Goal: Use online tool/utility: Use online tool/utility

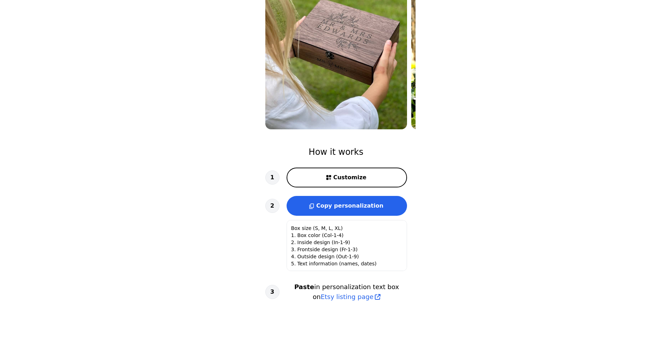
scroll to position [106, 0]
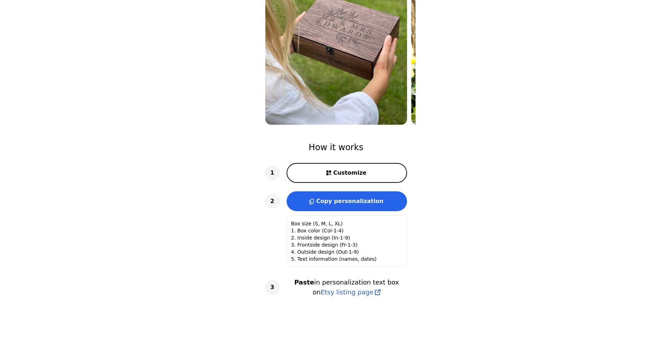
click at [353, 198] on span "Copy personalization" at bounding box center [349, 201] width 67 height 7
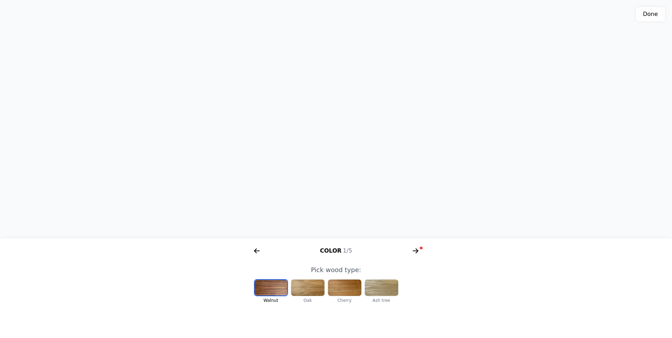
scroll to position [0, 146]
click at [309, 284] on div at bounding box center [307, 288] width 33 height 16
click at [344, 284] on div at bounding box center [344, 288] width 33 height 16
click at [375, 285] on div at bounding box center [381, 288] width 33 height 16
click at [275, 289] on div at bounding box center [270, 288] width 33 height 16
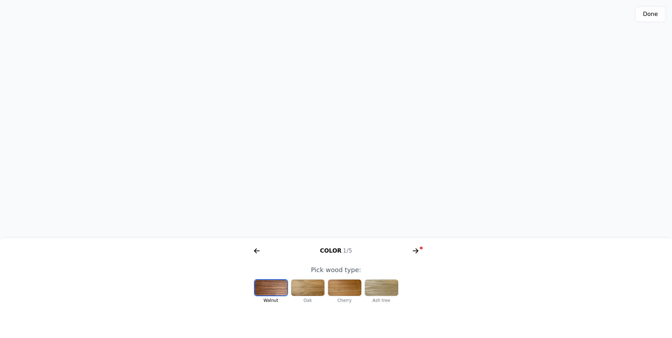
click at [649, 20] on button "Done" at bounding box center [650, 14] width 29 height 14
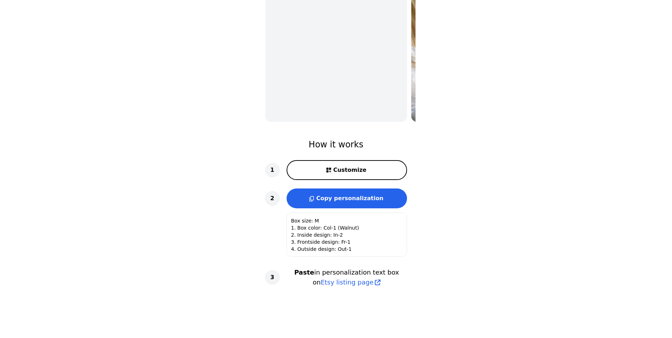
scroll to position [136, 0]
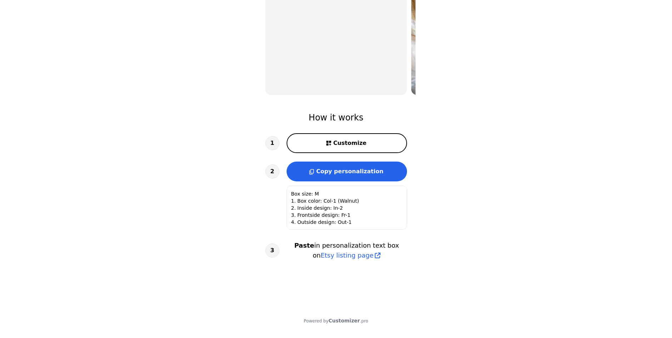
click at [344, 258] on span "Etsy listing page" at bounding box center [347, 255] width 53 height 10
click at [333, 170] on span "Copy personalization" at bounding box center [349, 171] width 67 height 7
type textarea "Box size (S, M, L, XL) 1. Box color (Col-1-4) 2. Inside design (In-1-9) 3. Fron…"
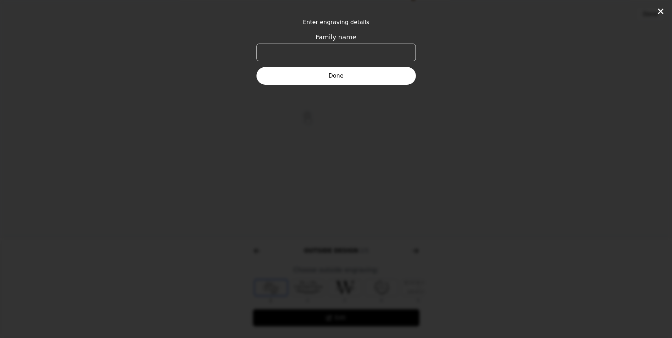
scroll to position [0, 272]
drag, startPoint x: 357, startPoint y: 78, endPoint x: 353, endPoint y: 61, distance: 17.7
click at [352, 58] on form "Enter engraving details Family name Done" at bounding box center [336, 51] width 159 height 67
click at [354, 74] on button "Done" at bounding box center [336, 76] width 159 height 18
click at [659, 12] on icon at bounding box center [660, 11] width 5 height 5
